Goal: Navigation & Orientation: Go to known website

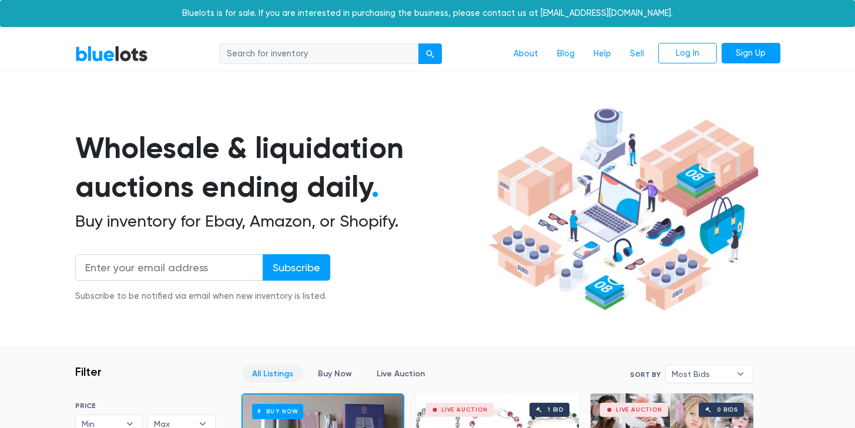
click at [109, 55] on link "BlueLots" at bounding box center [111, 53] width 73 height 17
click at [119, 55] on link "BlueLots" at bounding box center [111, 53] width 73 height 17
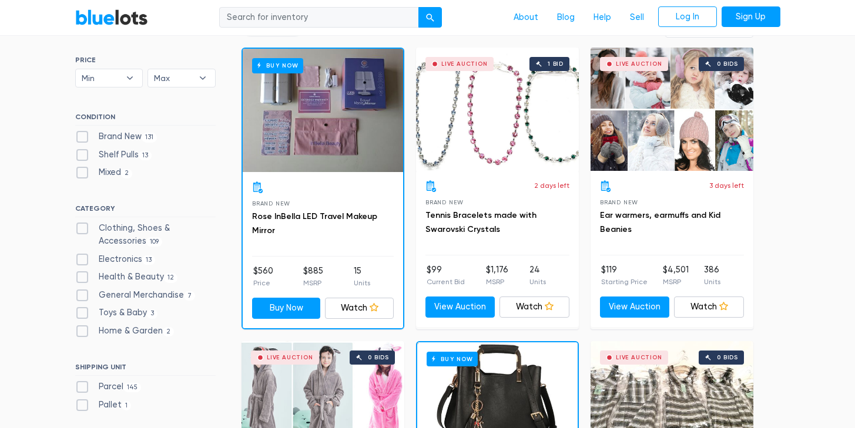
scroll to position [382, 0]
